Goal: Task Accomplishment & Management: Use online tool/utility

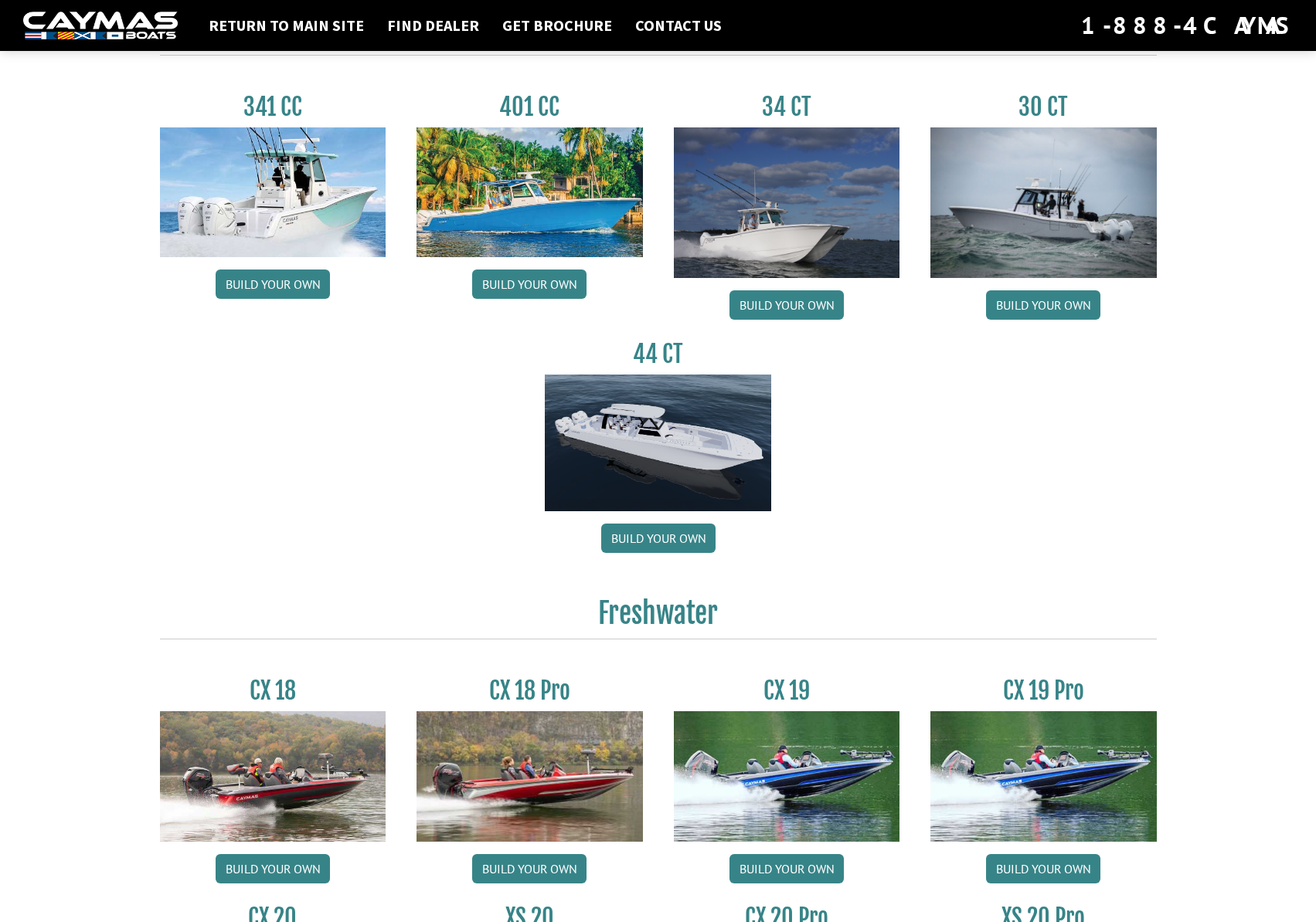
scroll to position [683, 0]
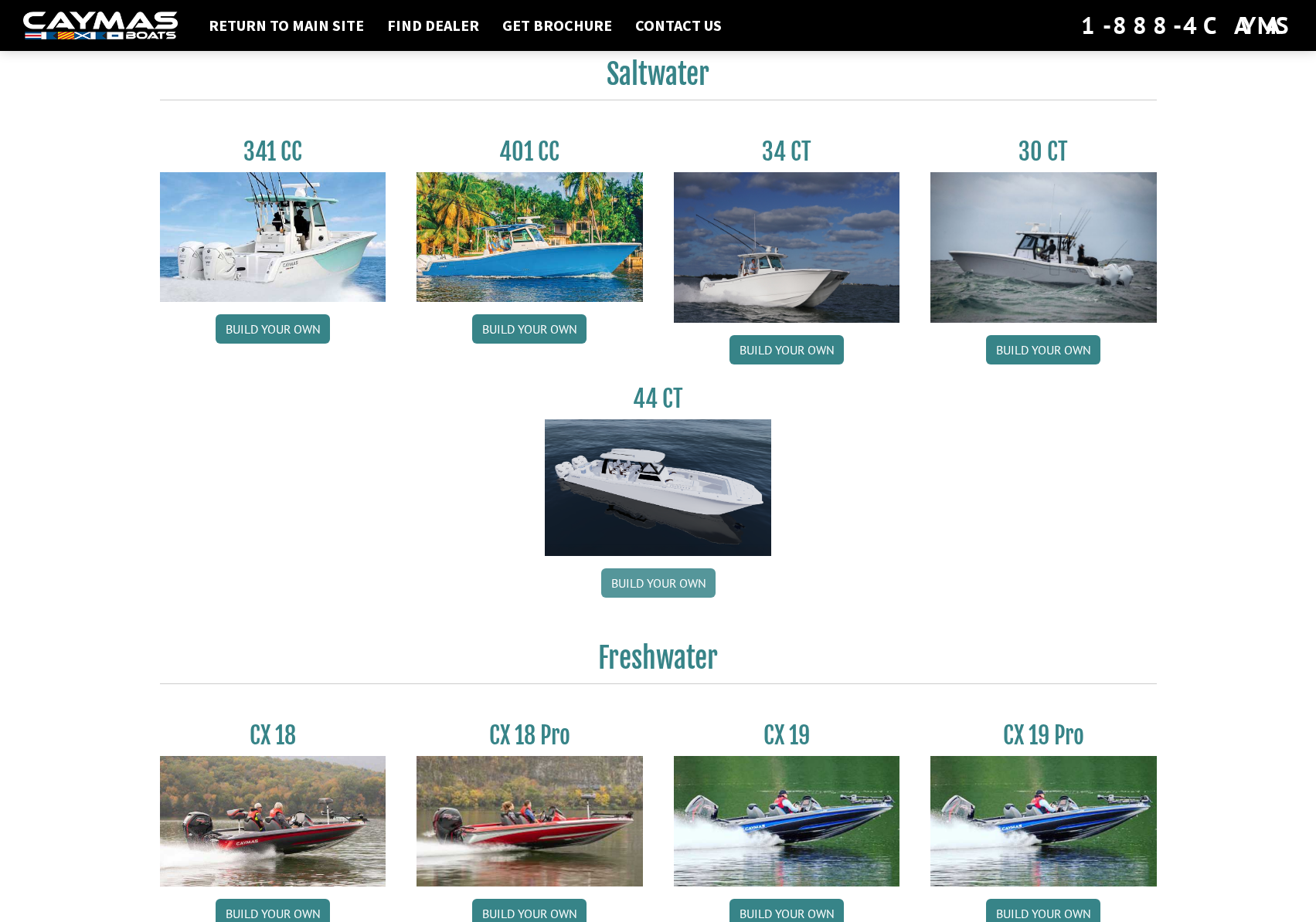
click at [664, 580] on link "Build your own" at bounding box center [658, 583] width 114 height 29
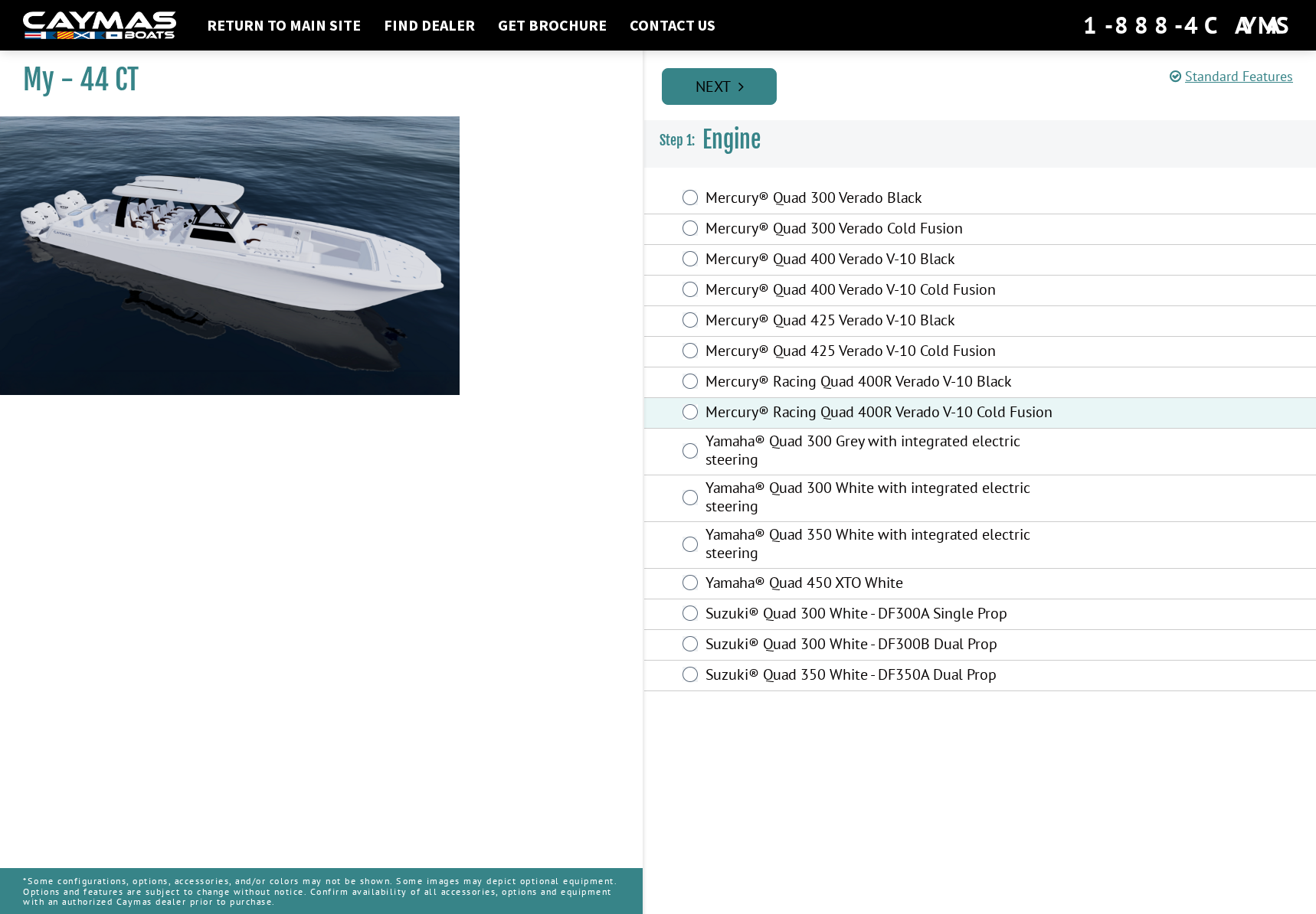
click at [712, 96] on link "Next" at bounding box center [719, 86] width 115 height 36
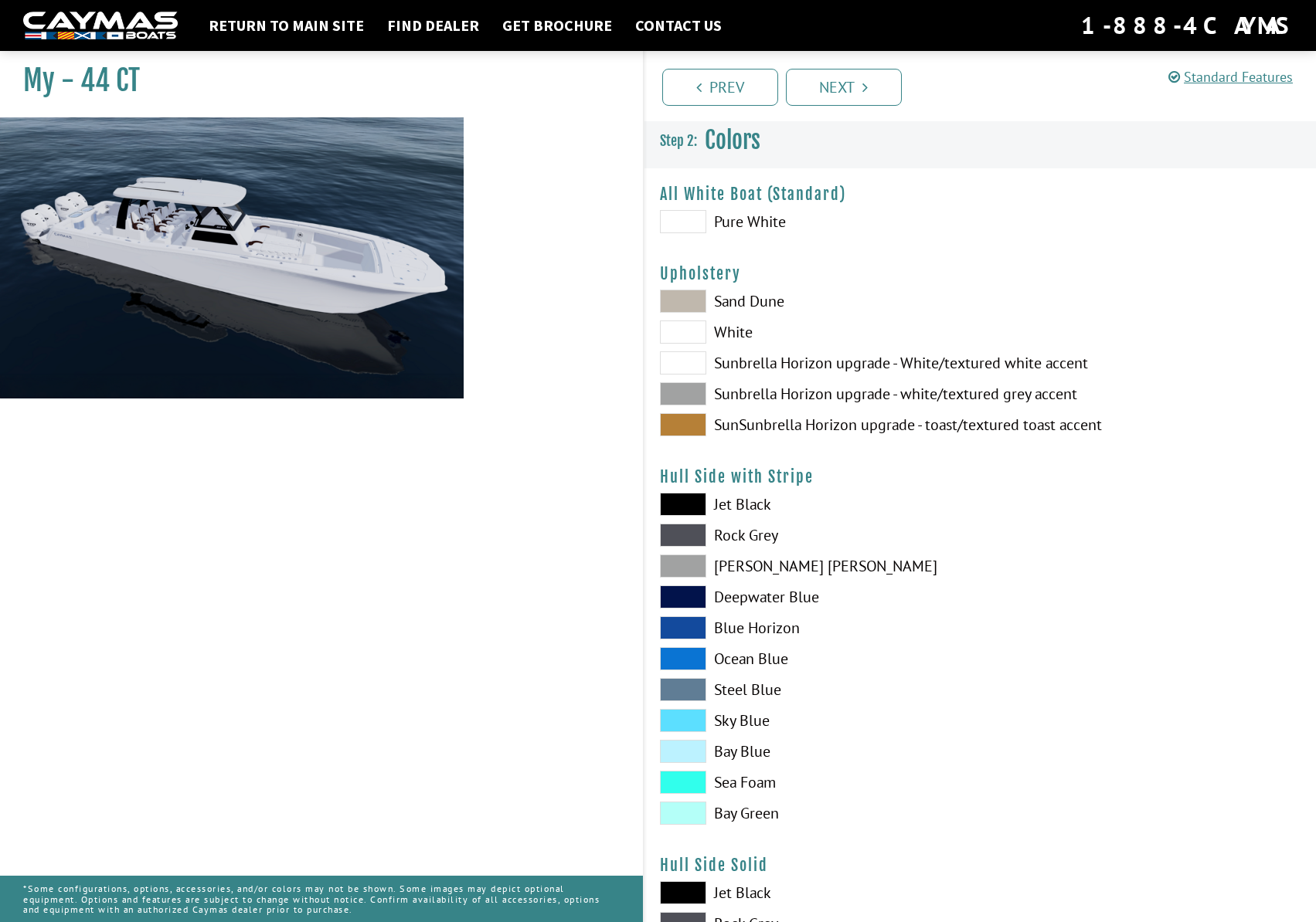
click at [696, 220] on span at bounding box center [683, 221] width 46 height 23
click at [687, 429] on span at bounding box center [683, 424] width 46 height 23
click at [689, 536] on span at bounding box center [683, 535] width 46 height 23
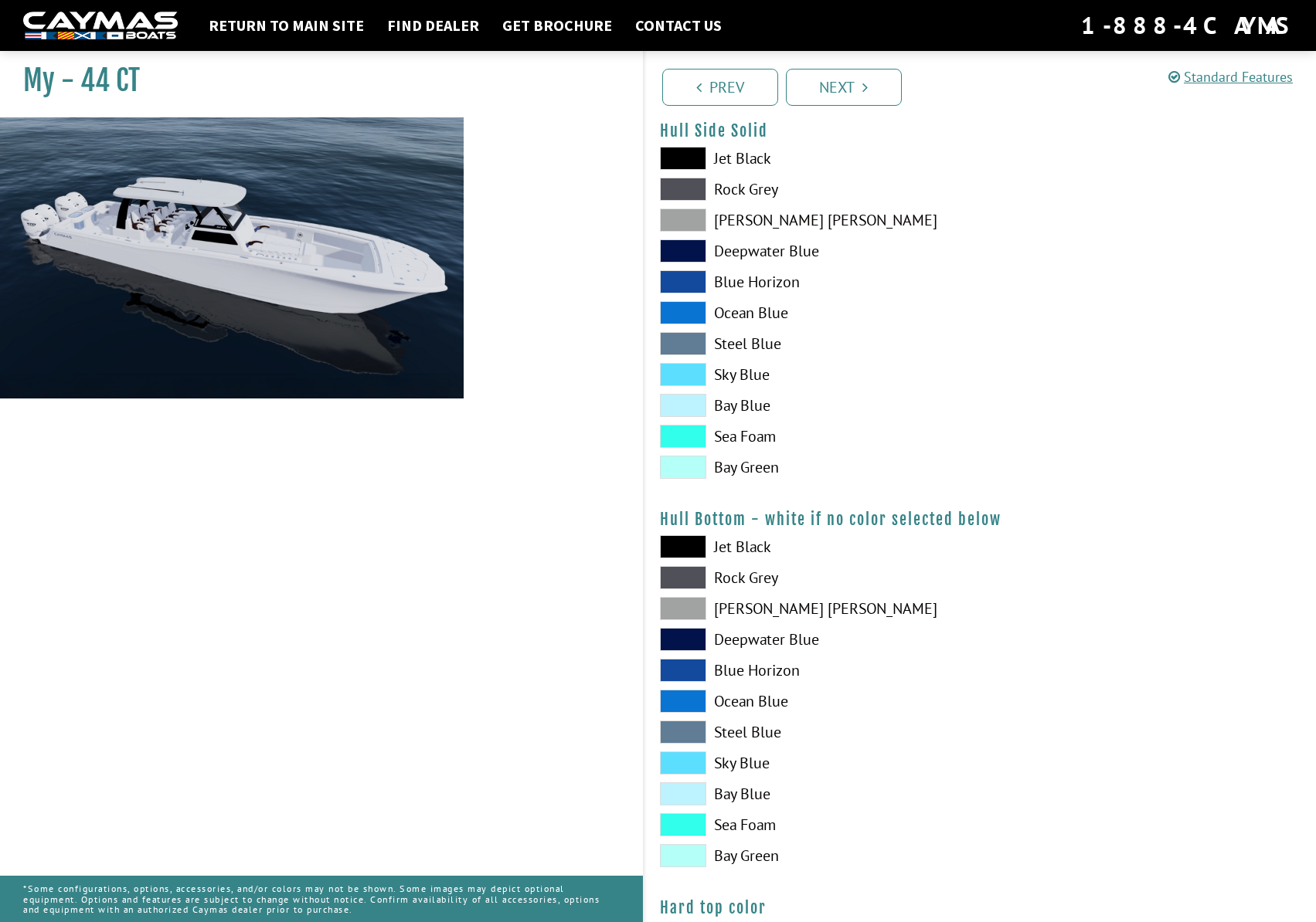
scroll to position [772, 0]
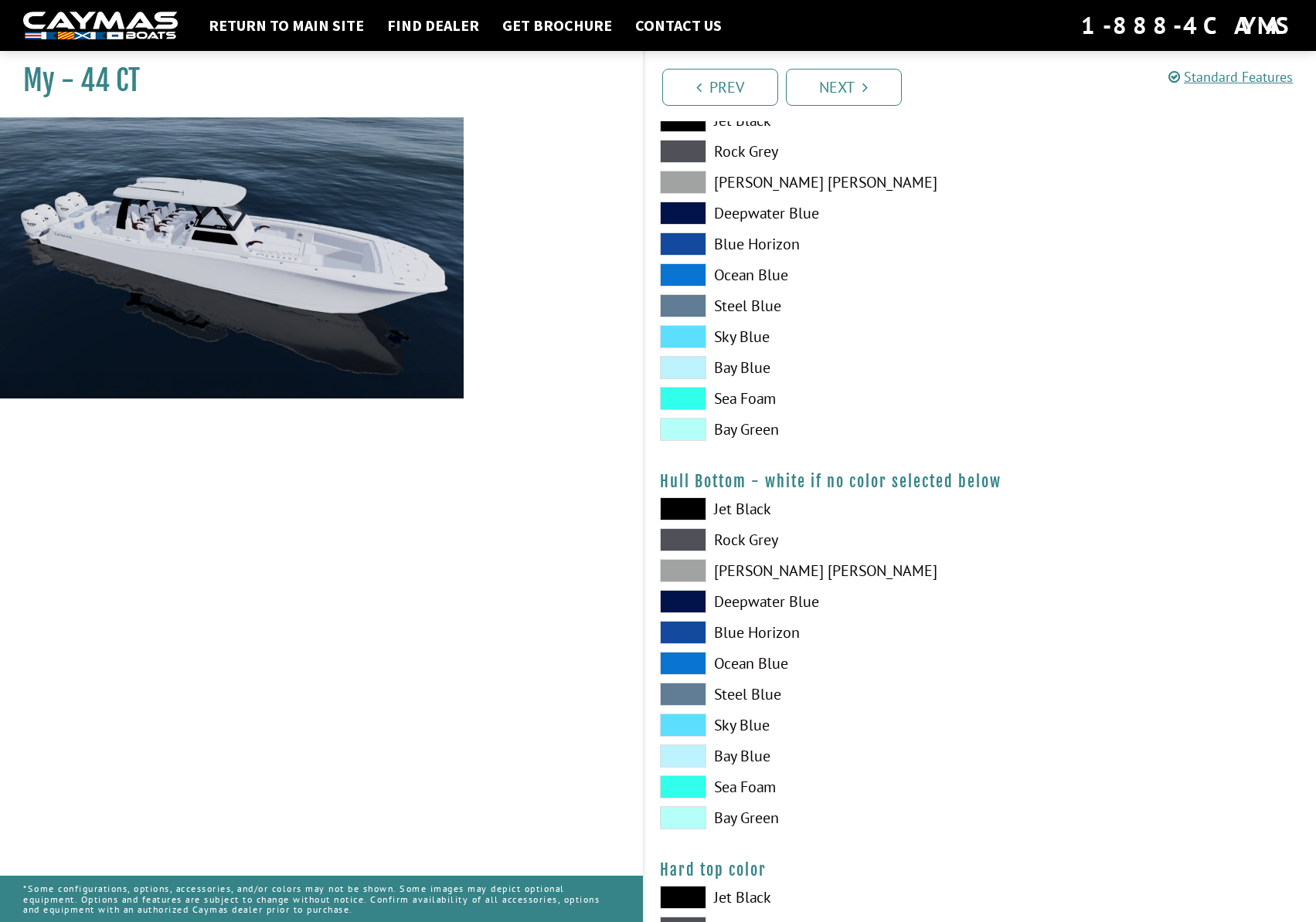
click at [697, 543] on span at bounding box center [683, 539] width 46 height 23
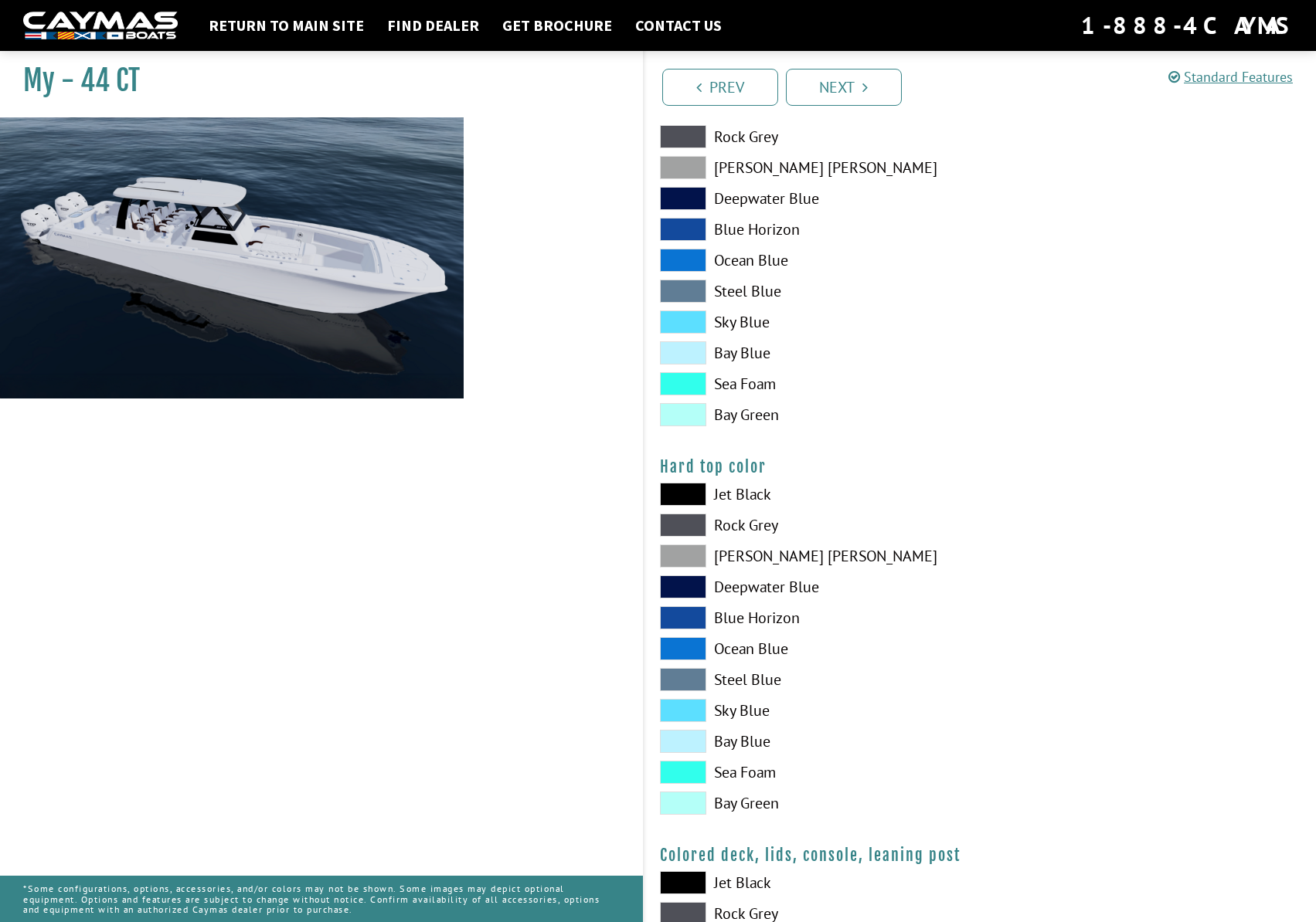
scroll to position [1235, 0]
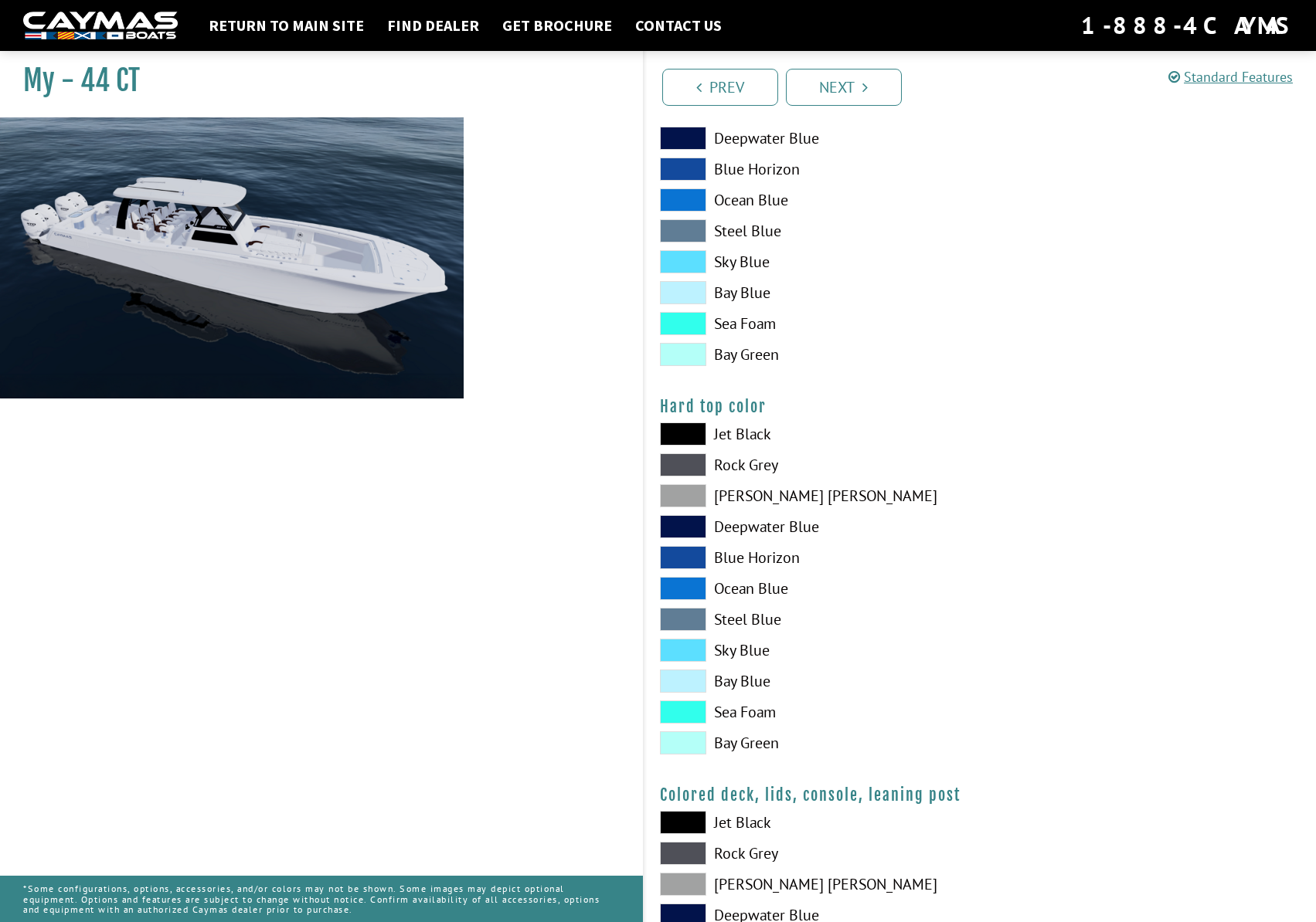
click at [680, 440] on span at bounding box center [683, 434] width 46 height 23
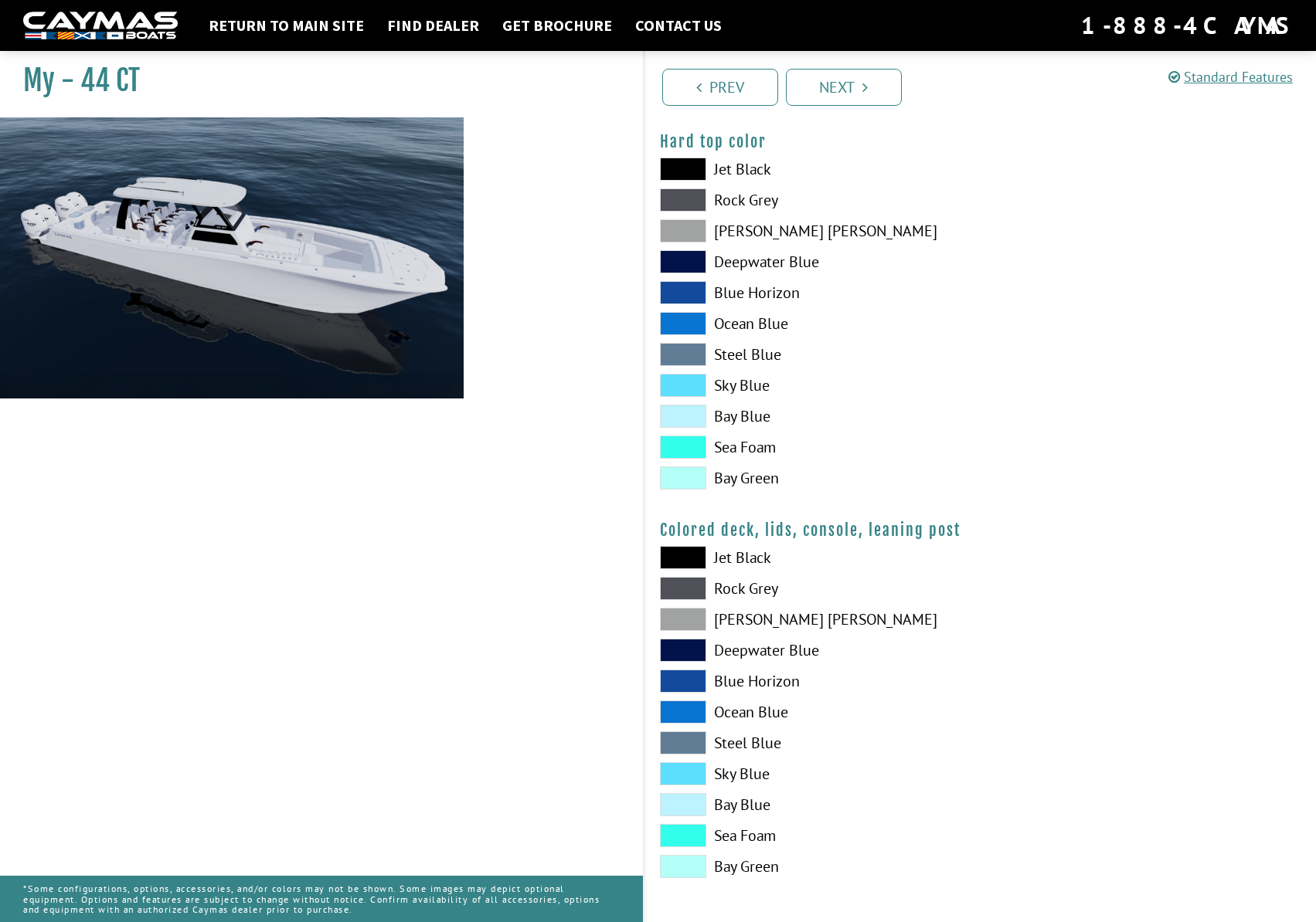
scroll to position [1501, 0]
click at [686, 704] on span at bounding box center [683, 711] width 46 height 23
click at [851, 89] on link "Next" at bounding box center [844, 87] width 116 height 37
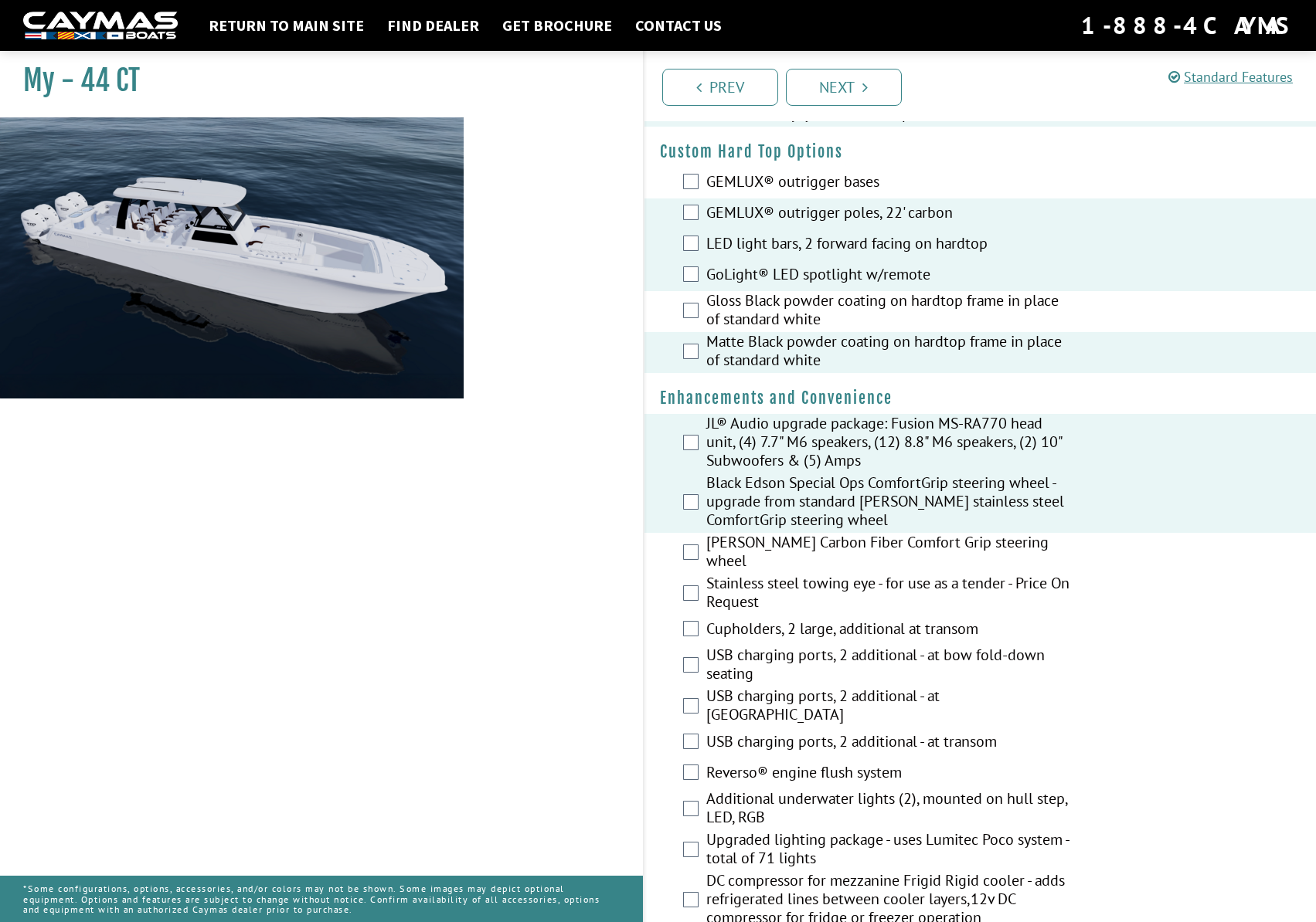
scroll to position [232, 0]
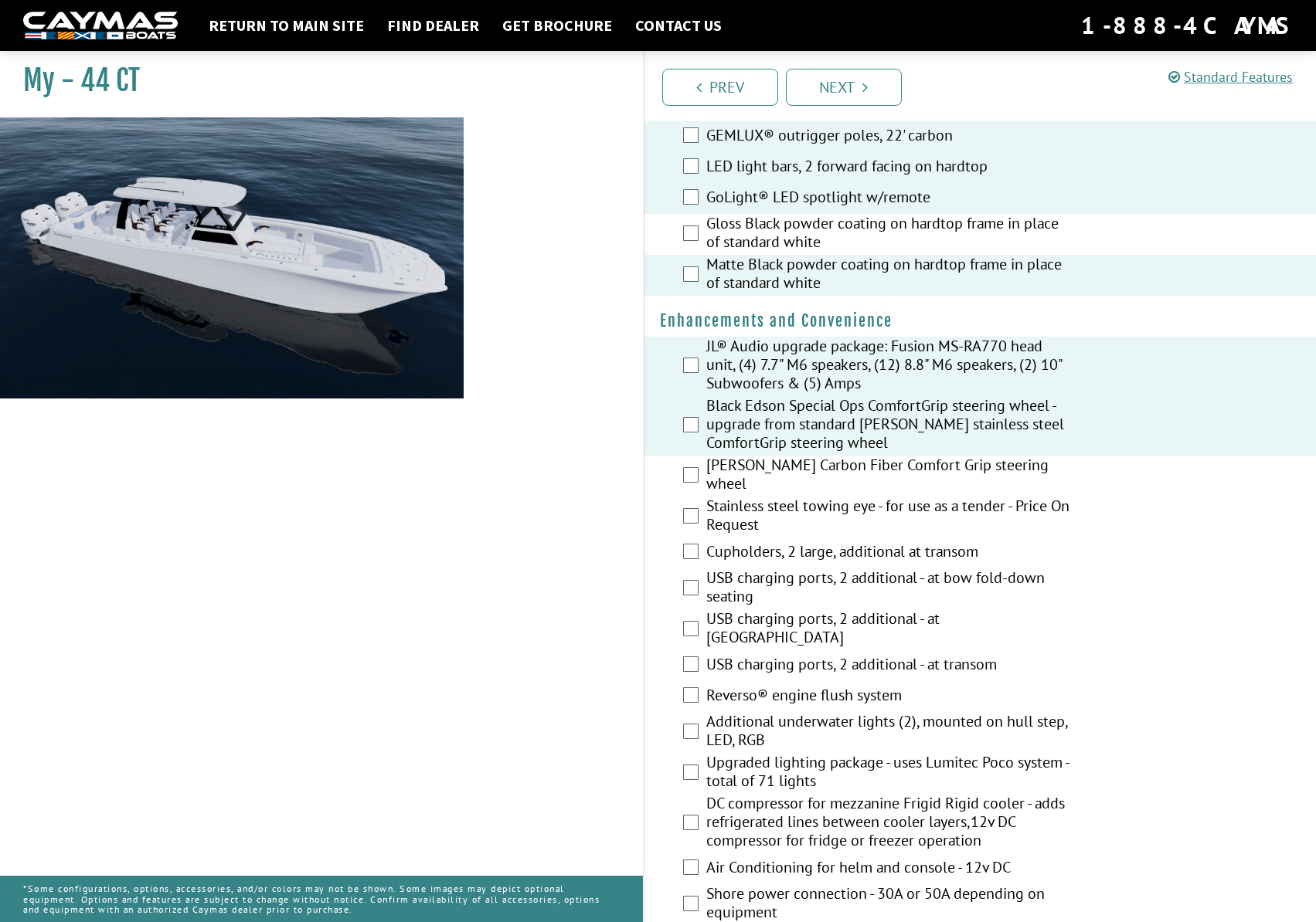
click at [693, 480] on div "[PERSON_NAME] Carbon Fiber Comfort Grip steering wheel" at bounding box center [980, 475] width 672 height 41
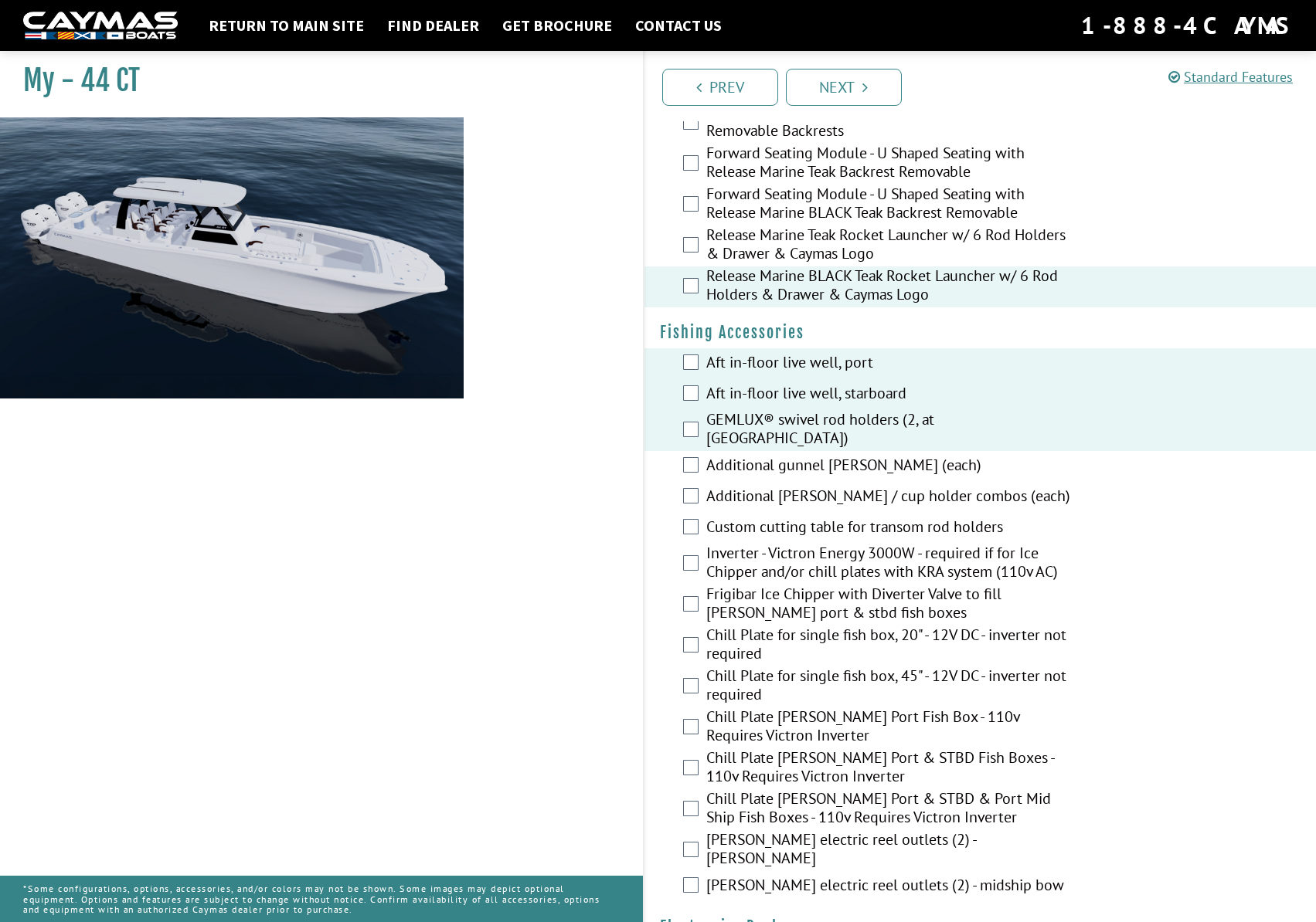
scroll to position [1622, 0]
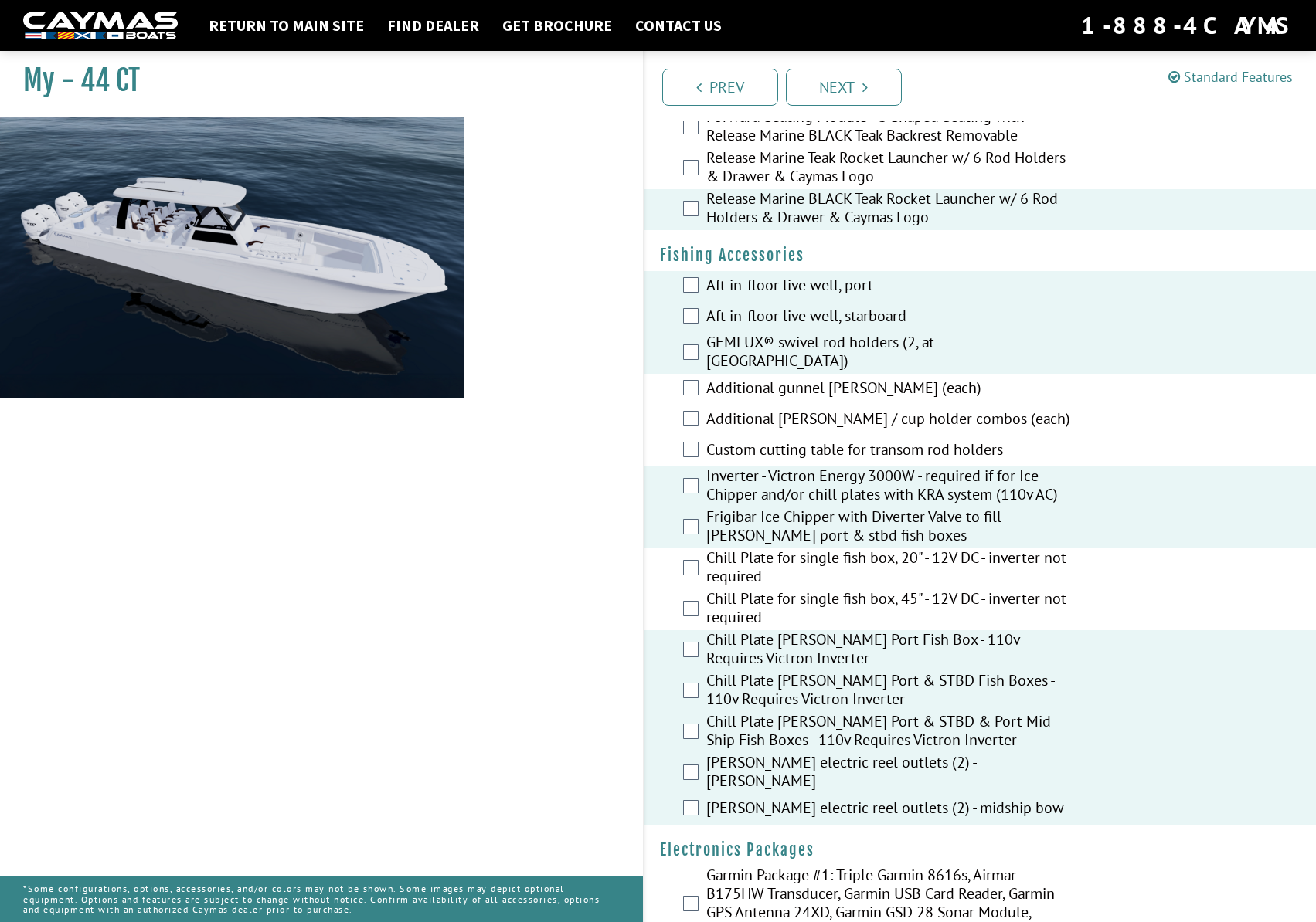
click at [701, 590] on div "Chill Plate for single fish box, 45" - 12V DC - inverter not required" at bounding box center [980, 610] width 672 height 41
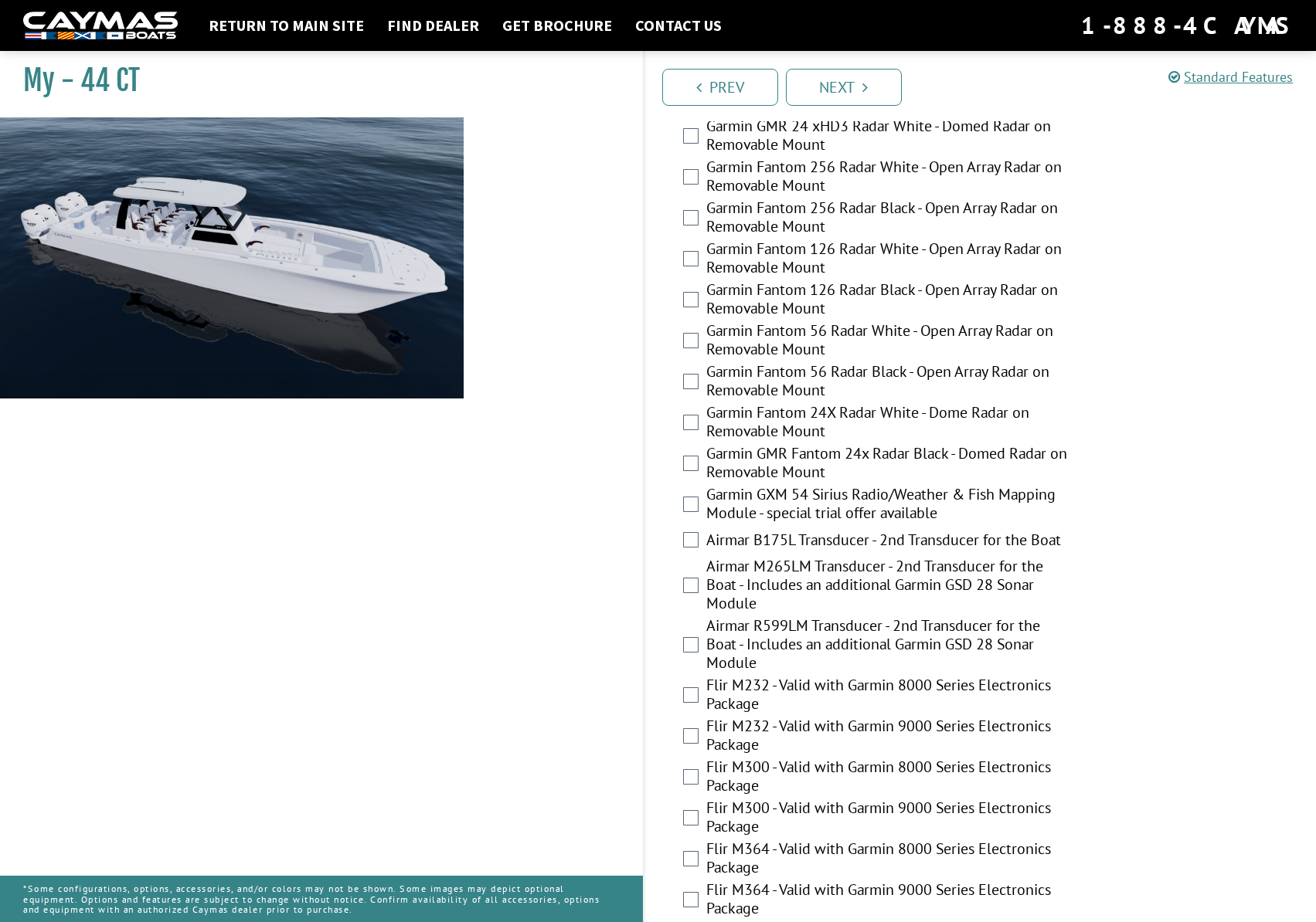
scroll to position [3078, 0]
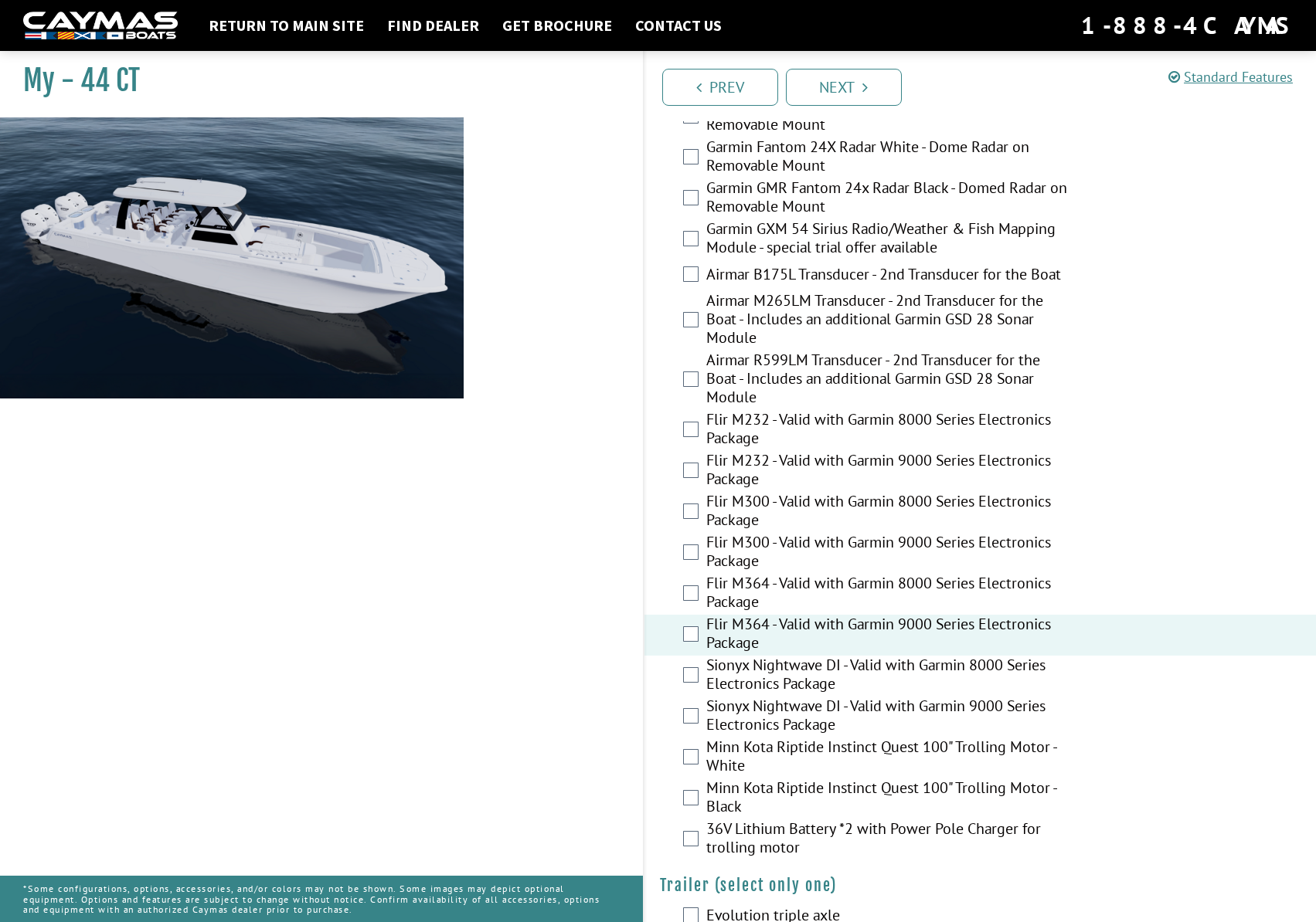
click at [701, 697] on div "Sionyx Nightwave DI - Valid with Garmin 9000 Series Electronics Package" at bounding box center [980, 717] width 672 height 41
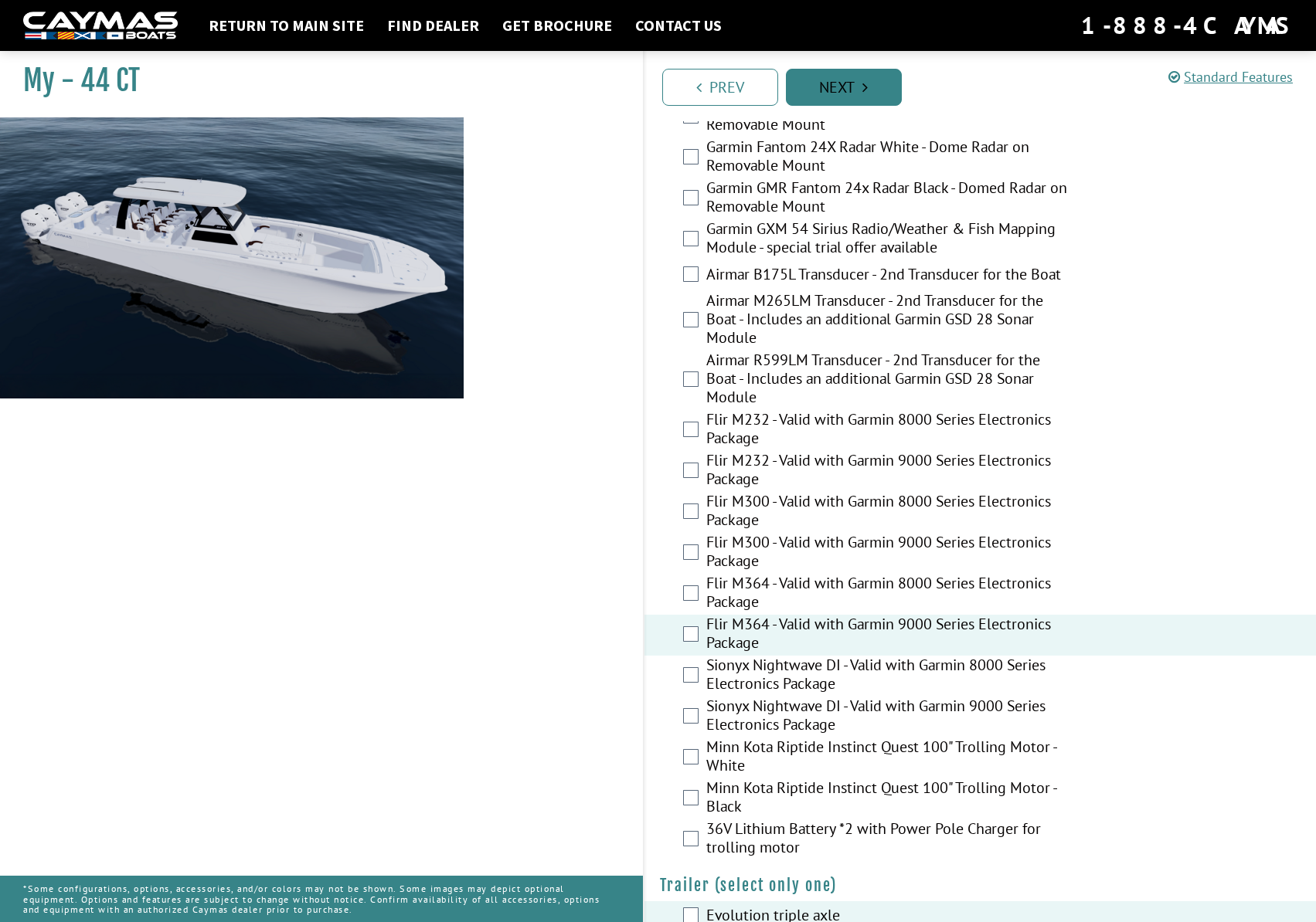
click at [857, 93] on link "Next" at bounding box center [844, 87] width 116 height 37
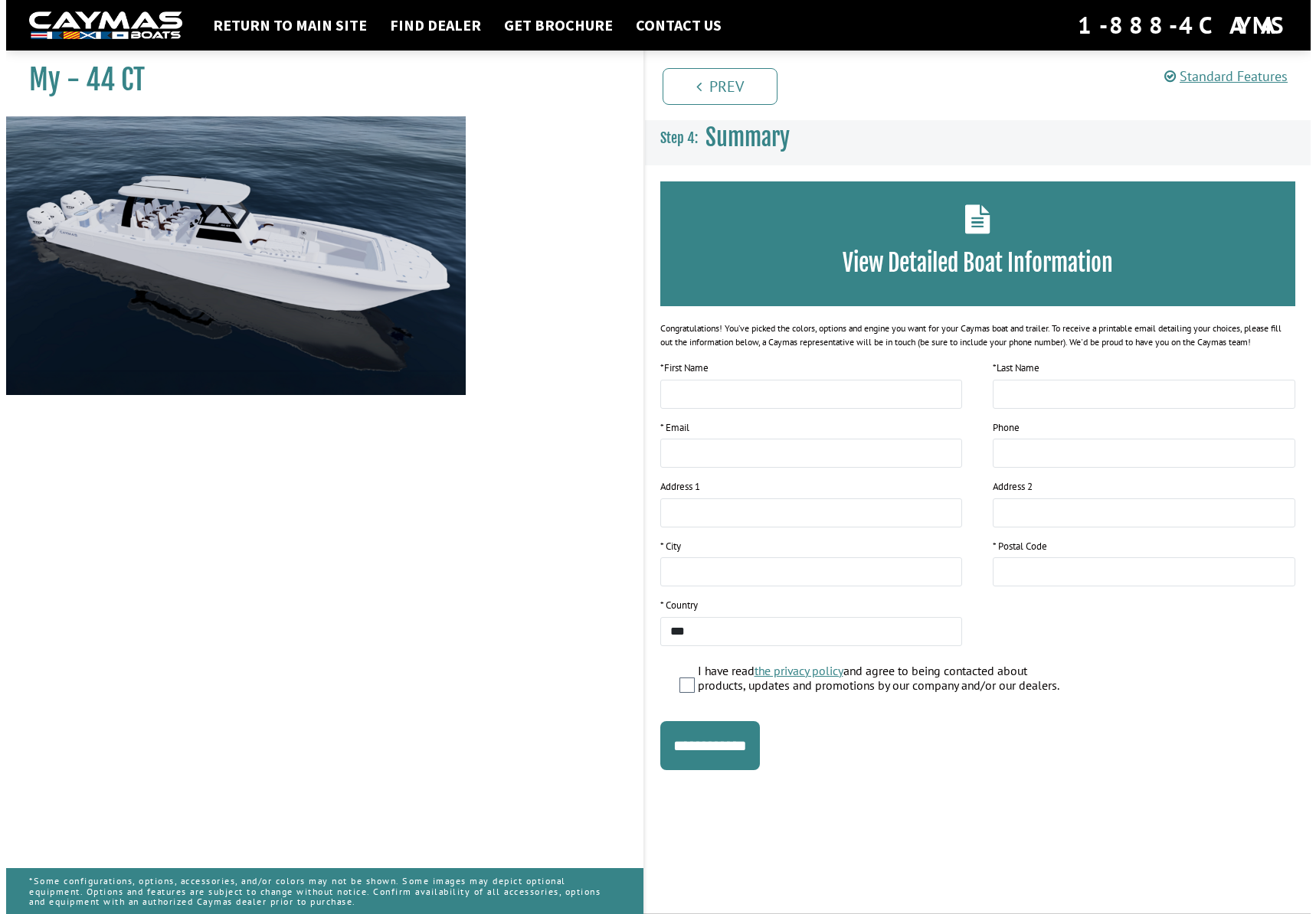
scroll to position [0, 0]
